Goal: Task Accomplishment & Management: Use online tool/utility

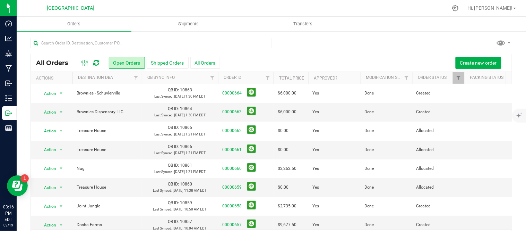
click at [96, 60] on icon at bounding box center [97, 62] width 6 height 7
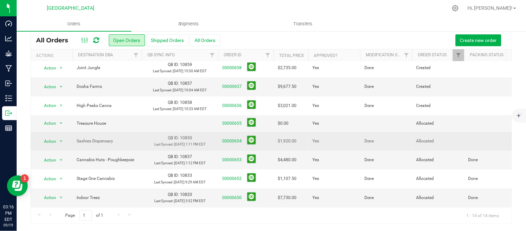
scroll to position [164, 0]
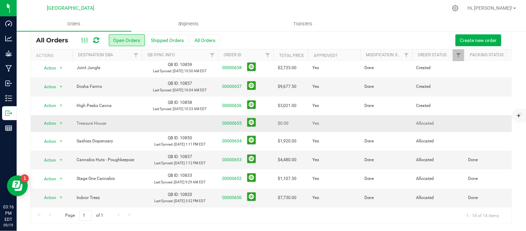
drag, startPoint x: 380, startPoint y: 130, endPoint x: 384, endPoint y: 131, distance: 3.8
click at [384, 131] on td at bounding box center [386, 123] width 52 height 17
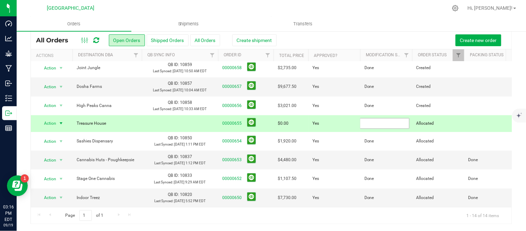
click at [379, 129] on input "text" at bounding box center [385, 123] width 50 height 11
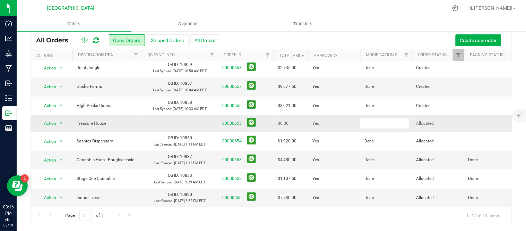
type input "Done"
click at [251, 127] on button at bounding box center [251, 122] width 9 height 9
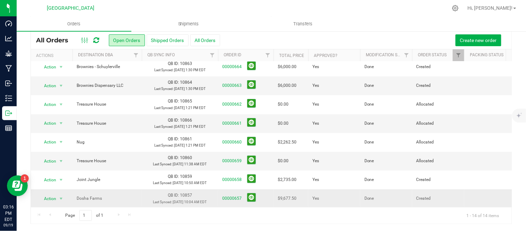
scroll to position [0, 0]
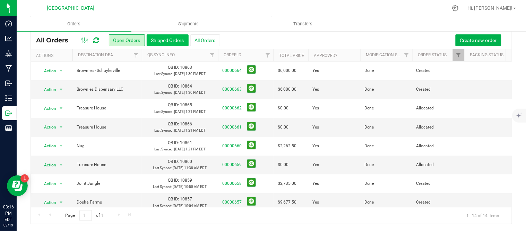
click at [165, 40] on button "Shipped Orders" at bounding box center [168, 40] width 42 height 12
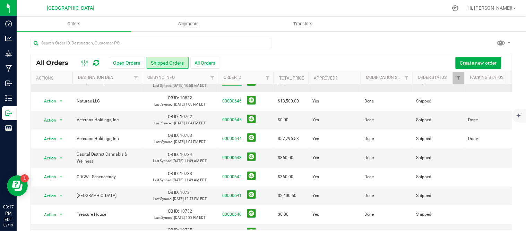
scroll to position [77, 0]
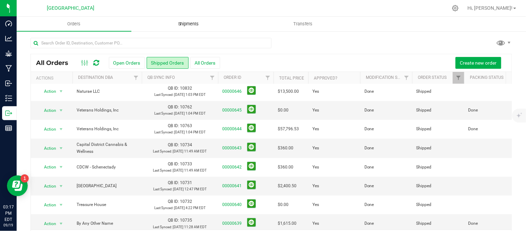
click at [187, 22] on span "Shipments" at bounding box center [189, 24] width 40 height 6
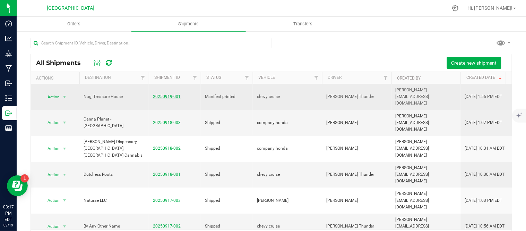
click at [166, 94] on link "20250919-001" at bounding box center [167, 96] width 28 height 5
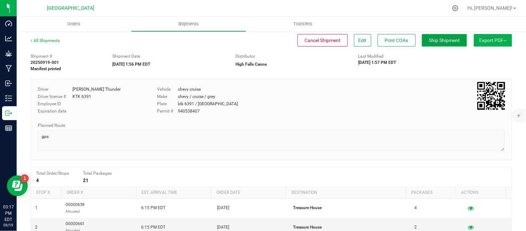
click at [448, 35] on button "Ship Shipment" at bounding box center [444, 40] width 45 height 12
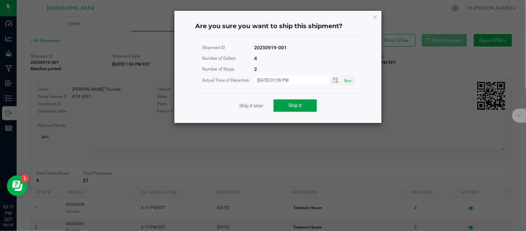
click at [289, 106] on span "Ship it" at bounding box center [295, 105] width 13 height 6
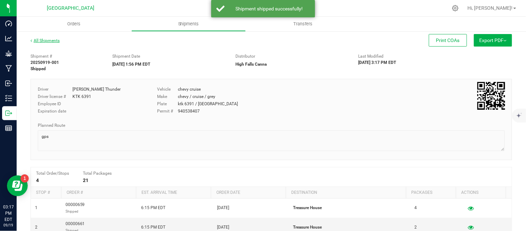
click at [55, 40] on link "All Shipments" at bounding box center [45, 40] width 29 height 5
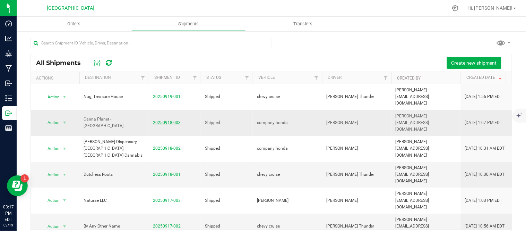
click at [172, 120] on link "20250918-003" at bounding box center [167, 122] width 28 height 5
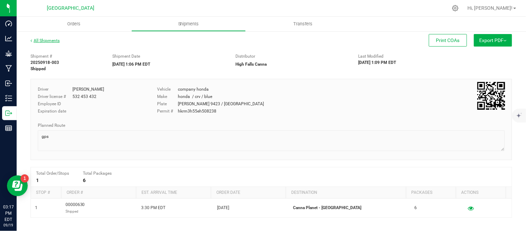
click at [54, 39] on link "All Shipments" at bounding box center [45, 40] width 29 height 5
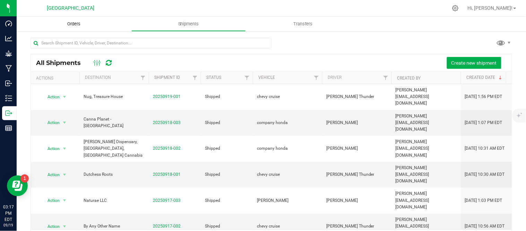
click at [71, 24] on span "Orders" at bounding box center [74, 24] width 32 height 6
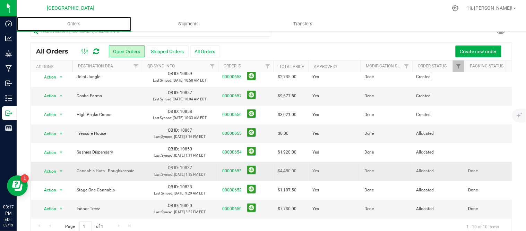
scroll to position [23, 0]
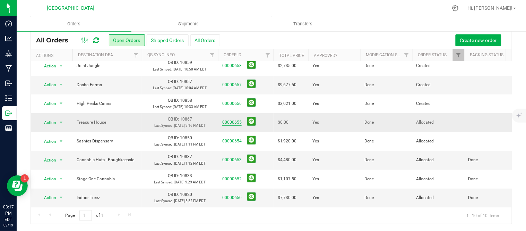
click at [238, 119] on link "00000655" at bounding box center [231, 122] width 19 height 7
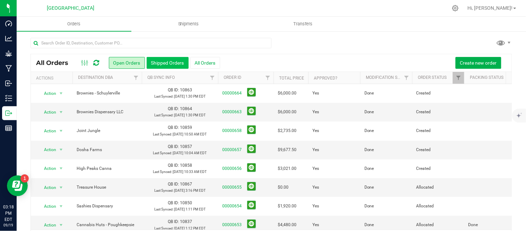
click at [155, 65] on button "Shipped Orders" at bounding box center [168, 63] width 42 height 12
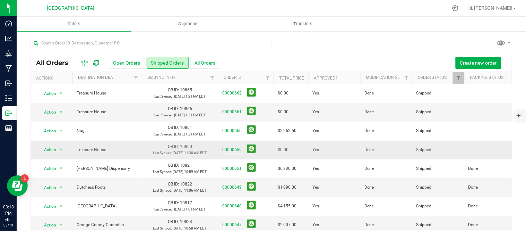
click at [235, 153] on link "00000659" at bounding box center [231, 149] width 19 height 7
click at [233, 115] on link "00000661" at bounding box center [231, 112] width 19 height 7
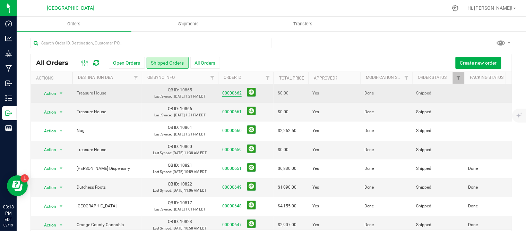
click at [239, 96] on link "00000662" at bounding box center [231, 93] width 19 height 7
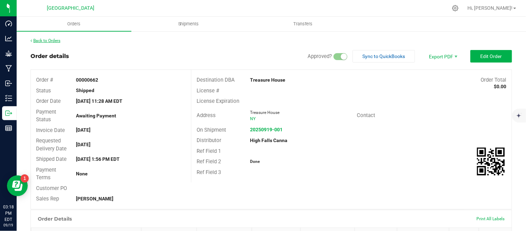
click at [39, 38] on link "Back to Orders" at bounding box center [46, 40] width 30 height 5
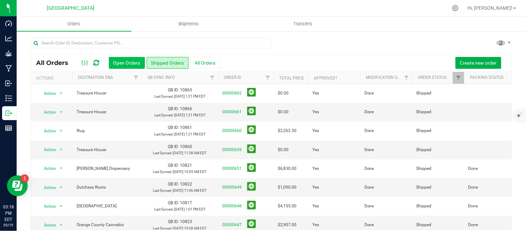
click at [125, 61] on button "Open Orders" at bounding box center [127, 63] width 36 height 12
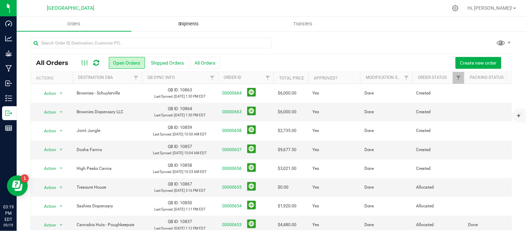
click at [192, 21] on span "Shipments" at bounding box center [189, 24] width 40 height 6
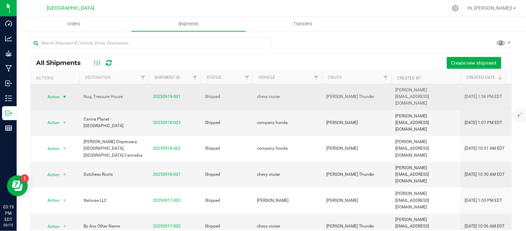
click at [62, 94] on span "select" at bounding box center [65, 97] width 6 height 6
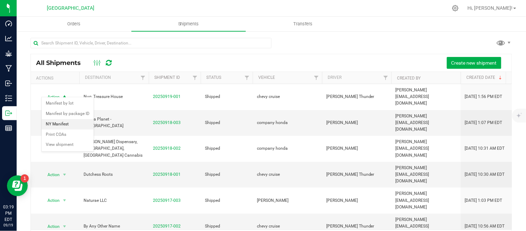
click at [57, 121] on li "NY Manifest" at bounding box center [68, 124] width 52 height 10
